Goal: Transaction & Acquisition: Subscribe to service/newsletter

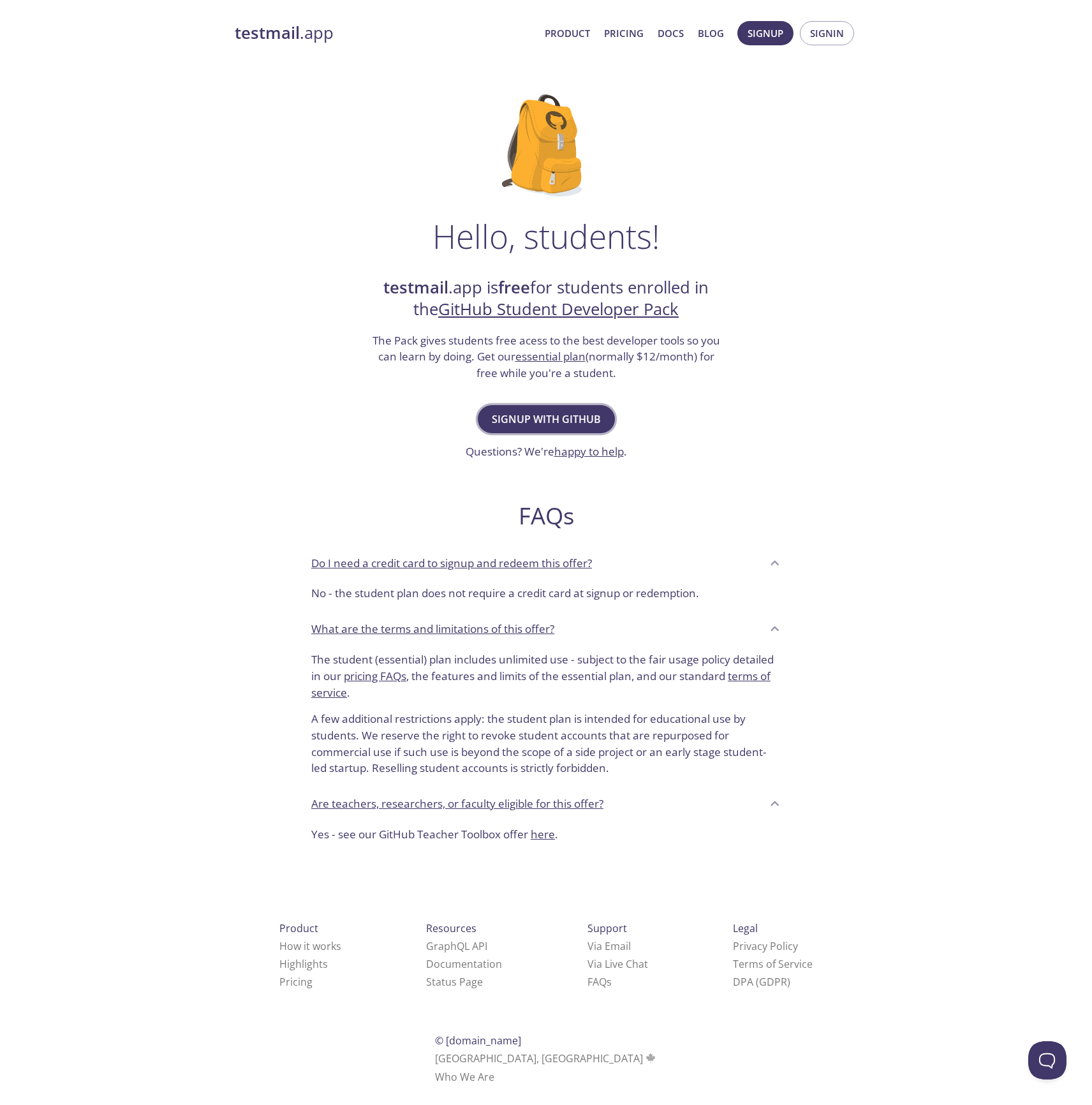
click at [535, 427] on span "Signup with GitHub" at bounding box center [546, 419] width 109 height 18
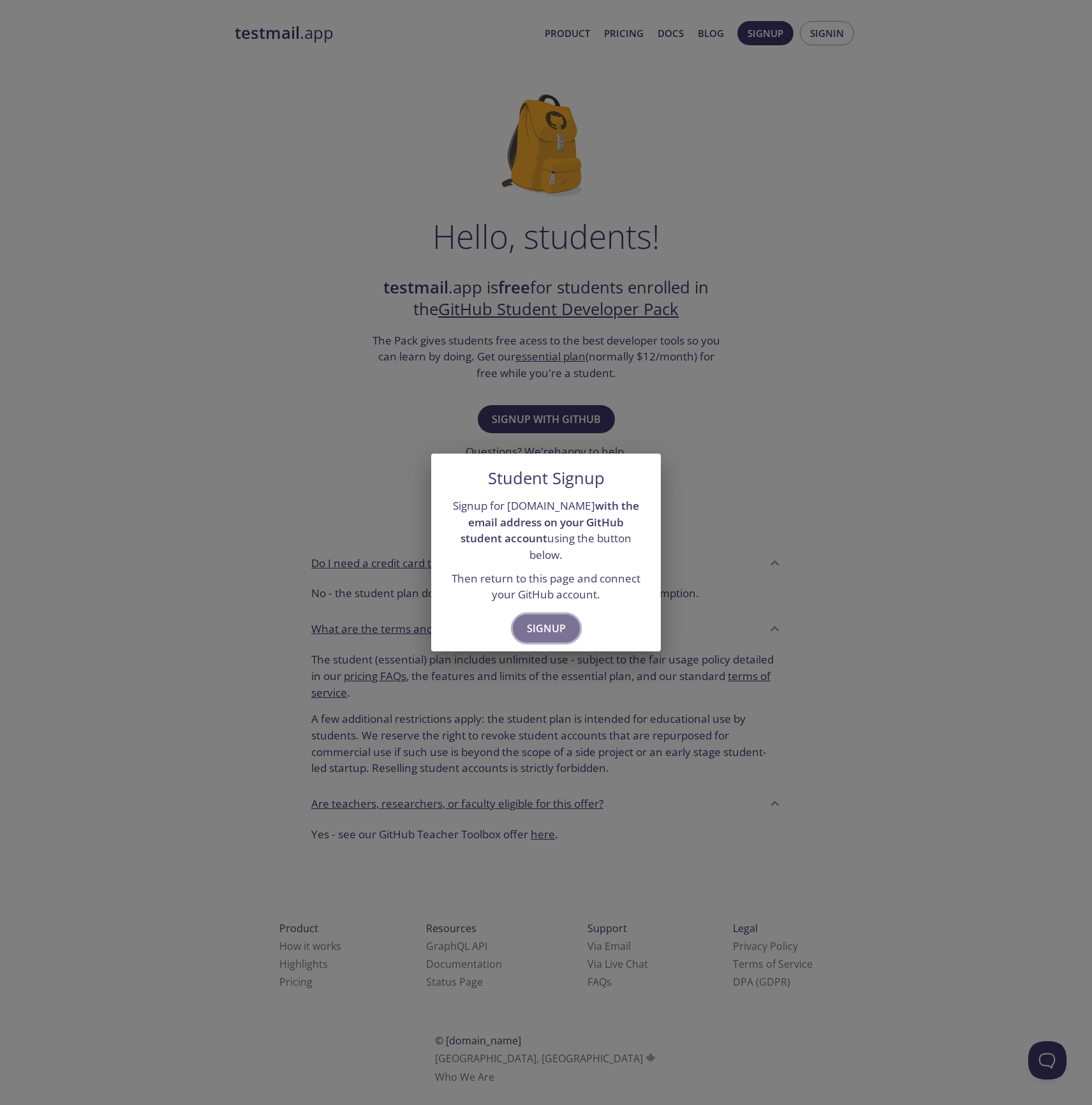
click at [560, 623] on span "Signup" at bounding box center [546, 628] width 39 height 18
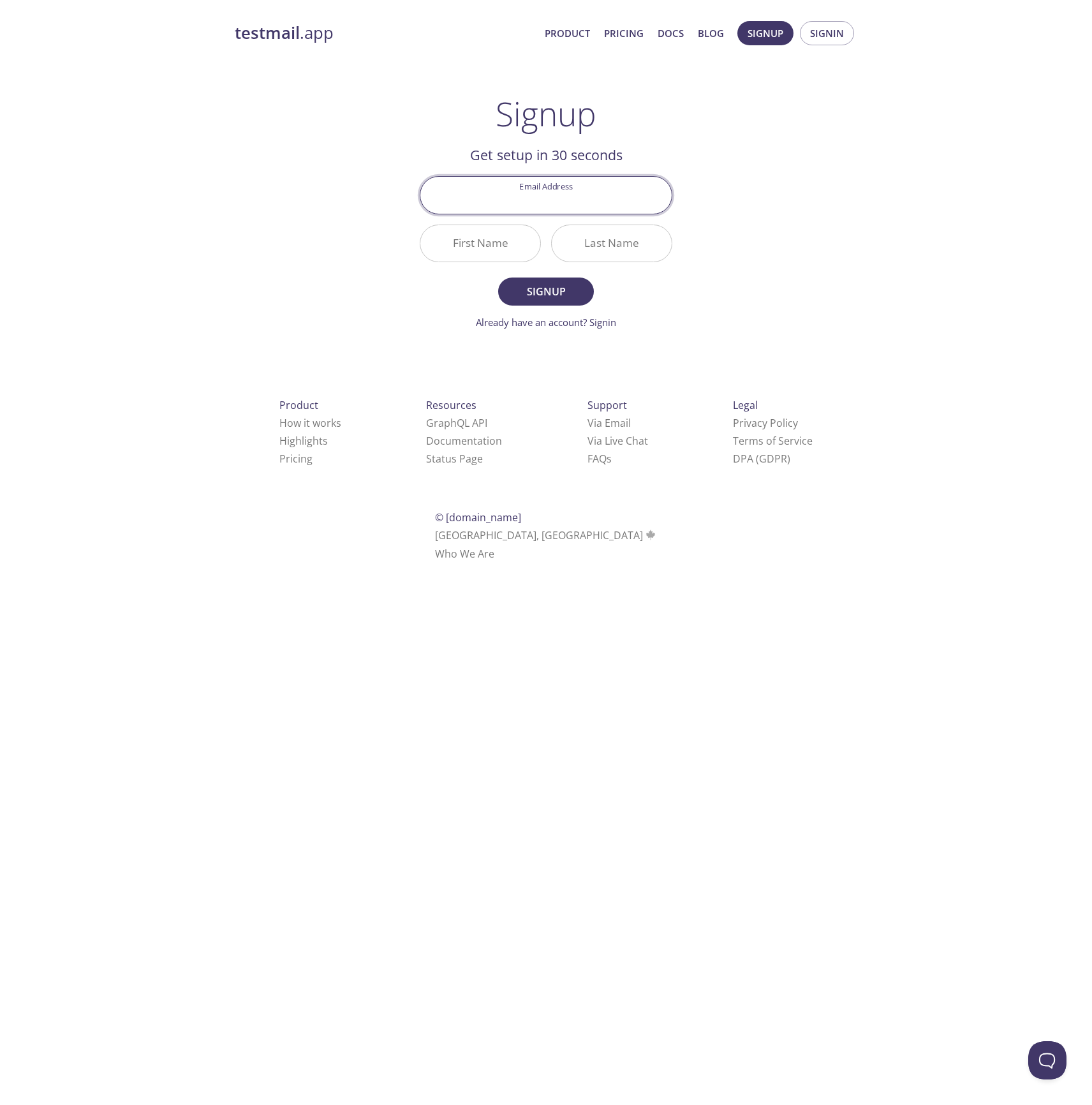
click at [511, 197] on input "Email Address" at bounding box center [546, 194] width 252 height 36
paste input "pb3211192@alumni.marymount.edu"
type input "pb3211192@alumni.marymount.edu"
drag, startPoint x: 428, startPoint y: 279, endPoint x: 462, endPoint y: 253, distance: 42.8
click at [428, 279] on form "Email Address pb3211192@alumni.marymount.edu First Name Last Name Signup Alread…" at bounding box center [546, 252] width 253 height 153
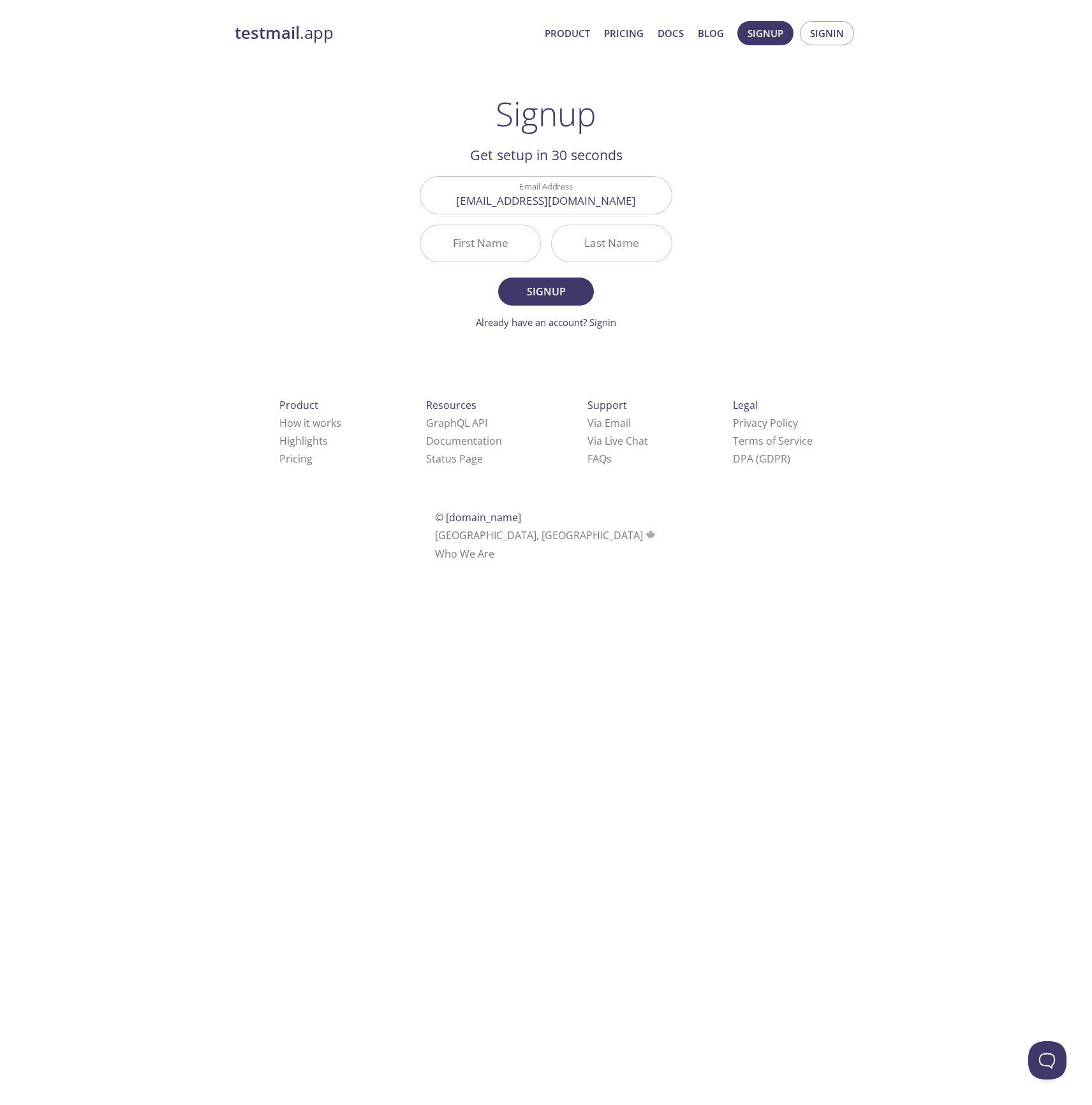
click at [464, 250] on input "First Name" at bounding box center [480, 243] width 120 height 36
type input "Matthew"
type input "Kenny"
